Goal: Task Accomplishment & Management: Use online tool/utility

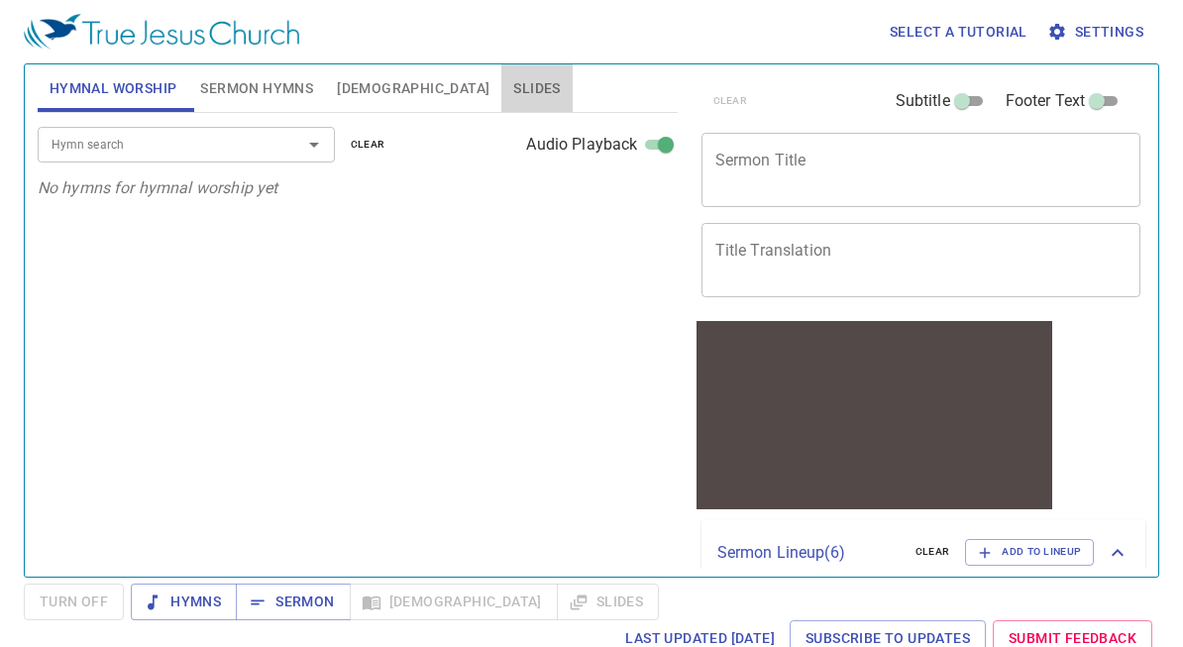
click at [513, 94] on span "Slides" at bounding box center [536, 88] width 47 height 25
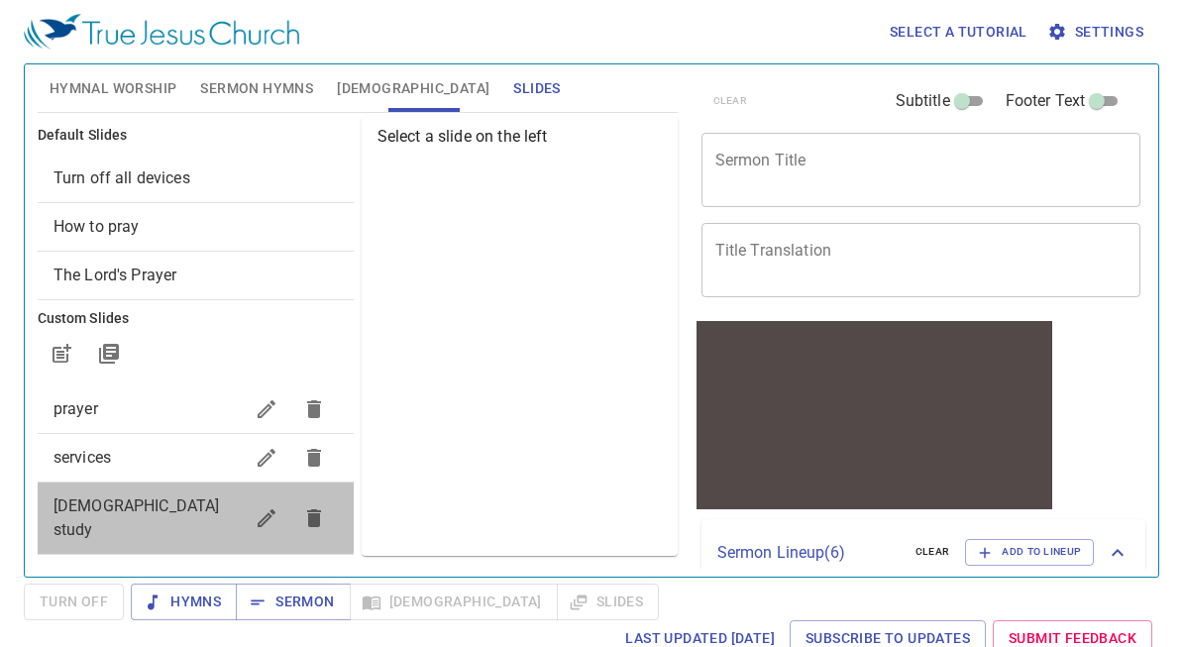
click at [128, 515] on span "[DEMOGRAPHIC_DATA] study" at bounding box center [137, 518] width 167 height 43
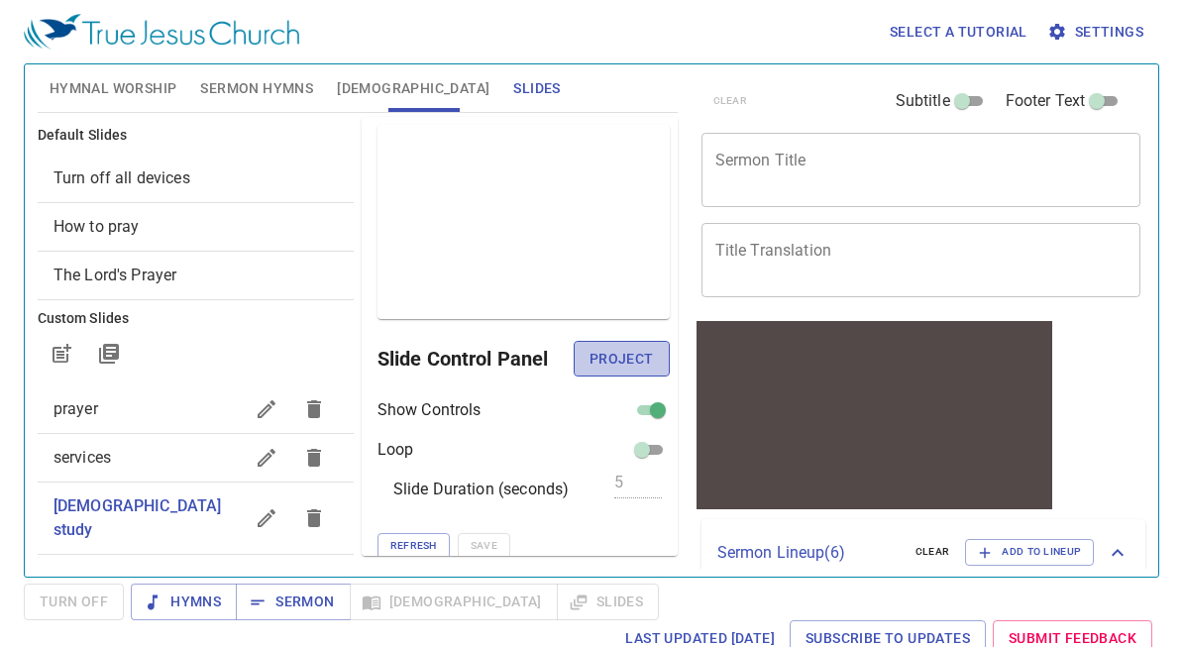
click at [613, 359] on span "Project" at bounding box center [622, 359] width 64 height 25
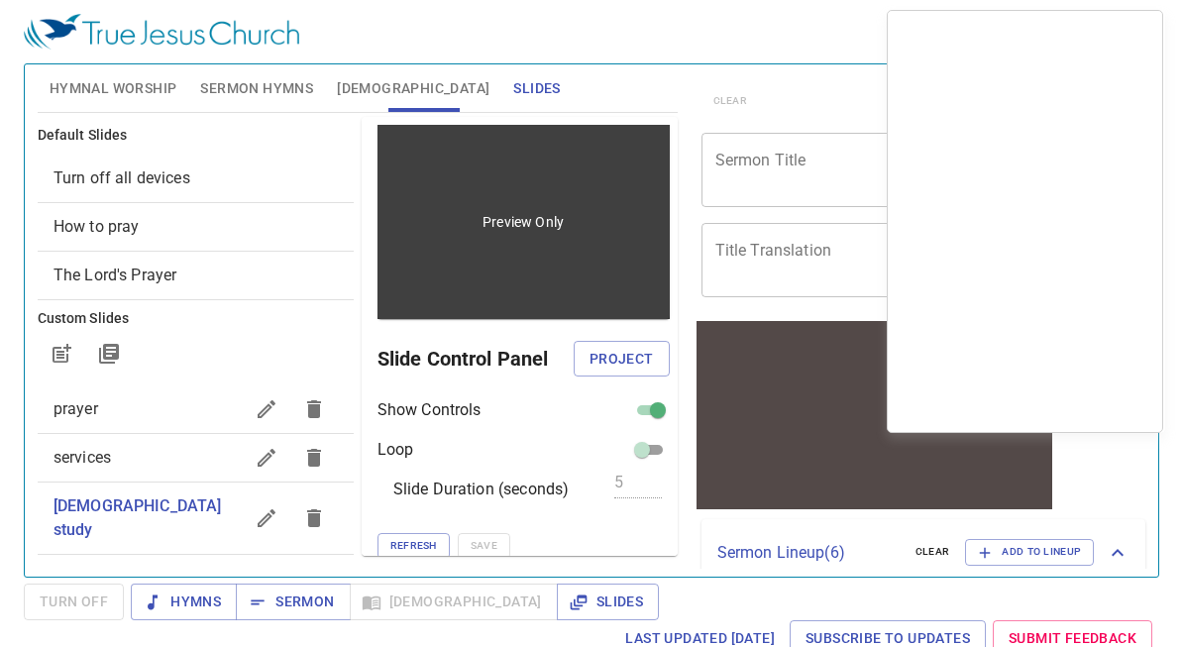
click at [421, 236] on div "Preview Only" at bounding box center [524, 222] width 292 height 194
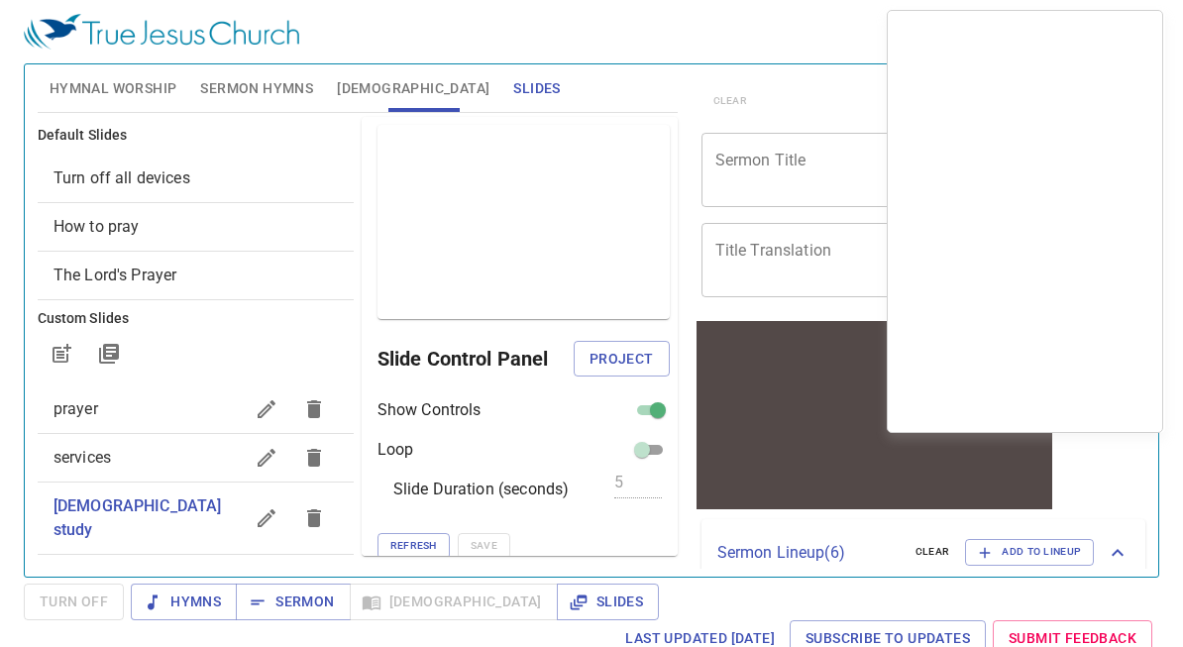
click at [673, 96] on div "Hymnal Worship Sermon Hymns Bible Slides" at bounding box center [358, 88] width 640 height 48
click at [715, 41] on div "Select a tutorial Settings" at bounding box center [588, 31] width 1128 height 63
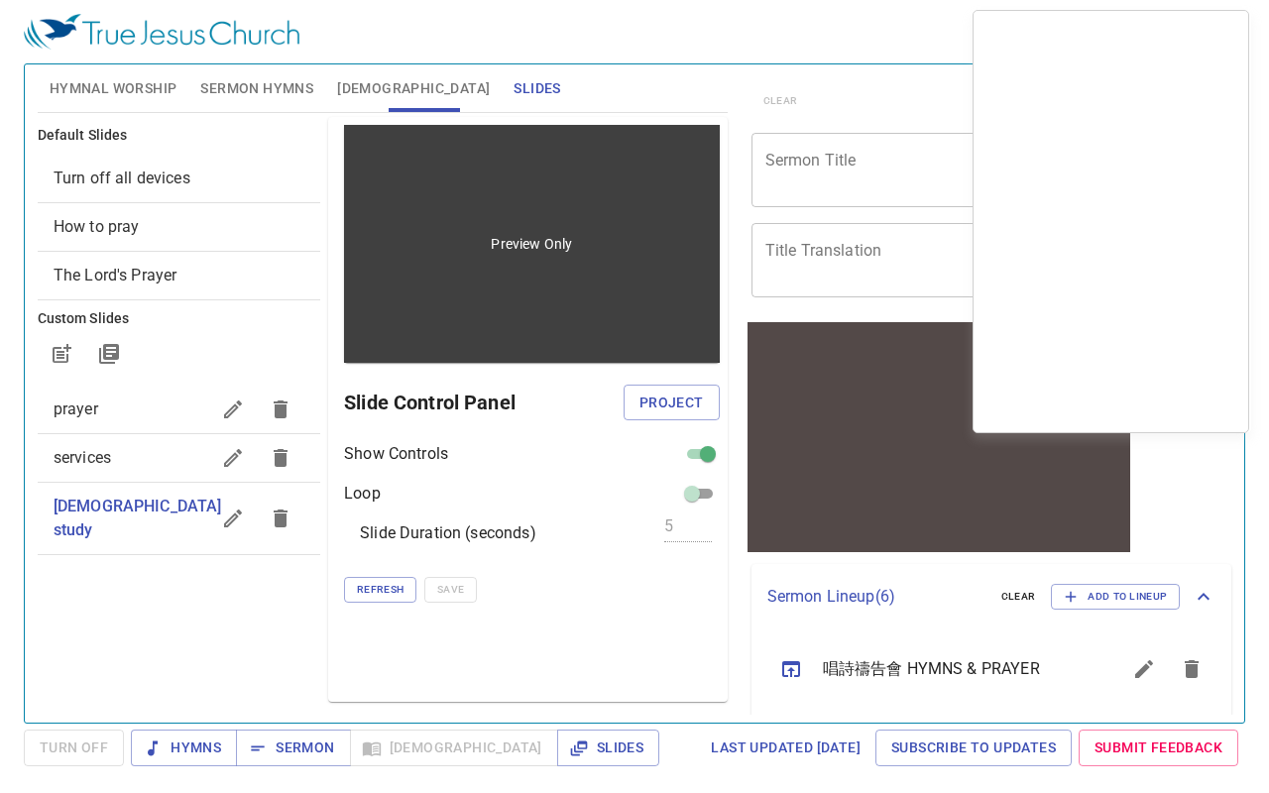
click at [553, 264] on div "Preview Only" at bounding box center [532, 244] width 376 height 238
